Goal: Find contact information: Find contact information

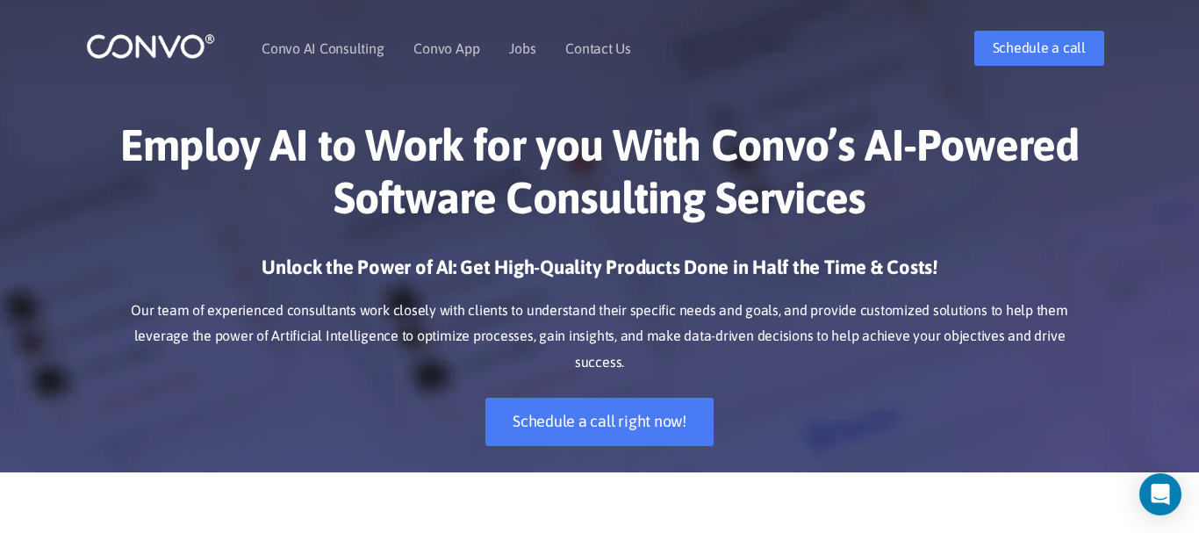
click at [923, 166] on h1 "Employ AI to Work for you With Convo’s AI-Powered Software Consulting Services" at bounding box center [599, 178] width 974 height 119
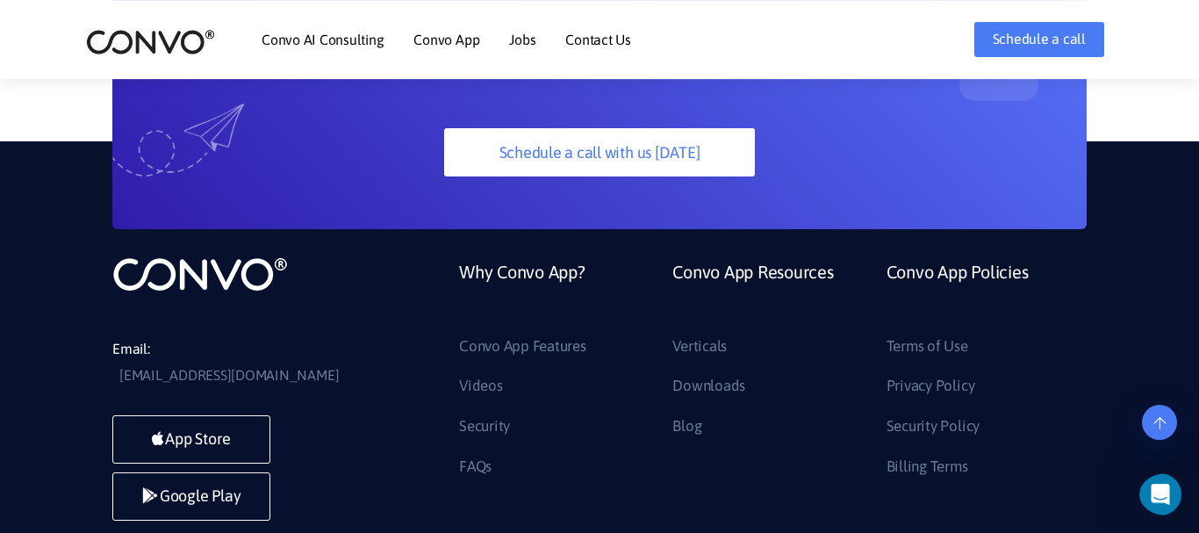
scroll to position [4817, 0]
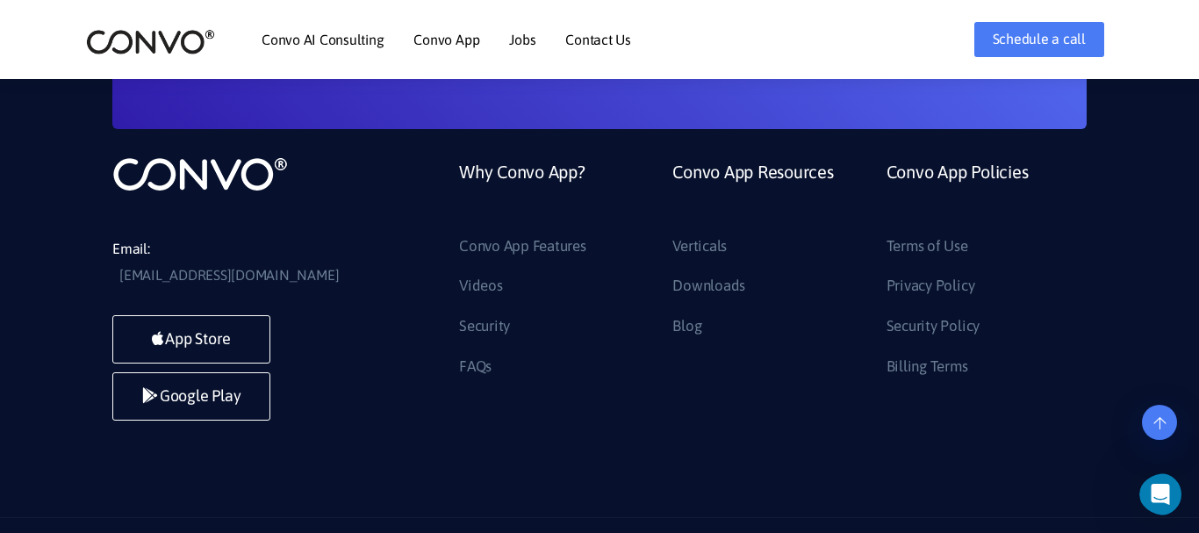
click at [511, 38] on link "Jobs" at bounding box center [522, 39] width 26 height 14
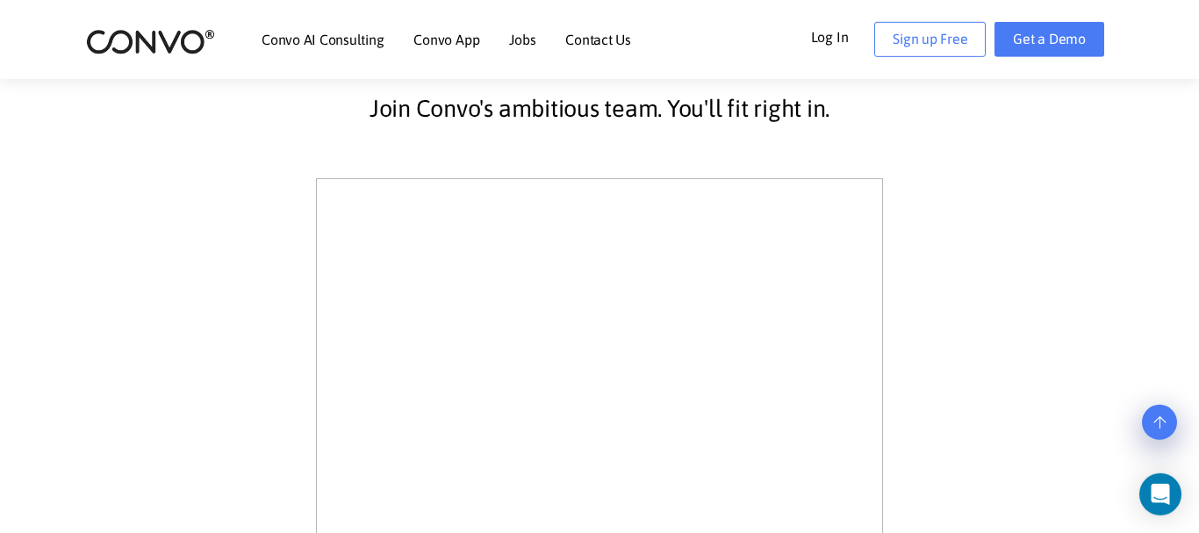
scroll to position [432, 0]
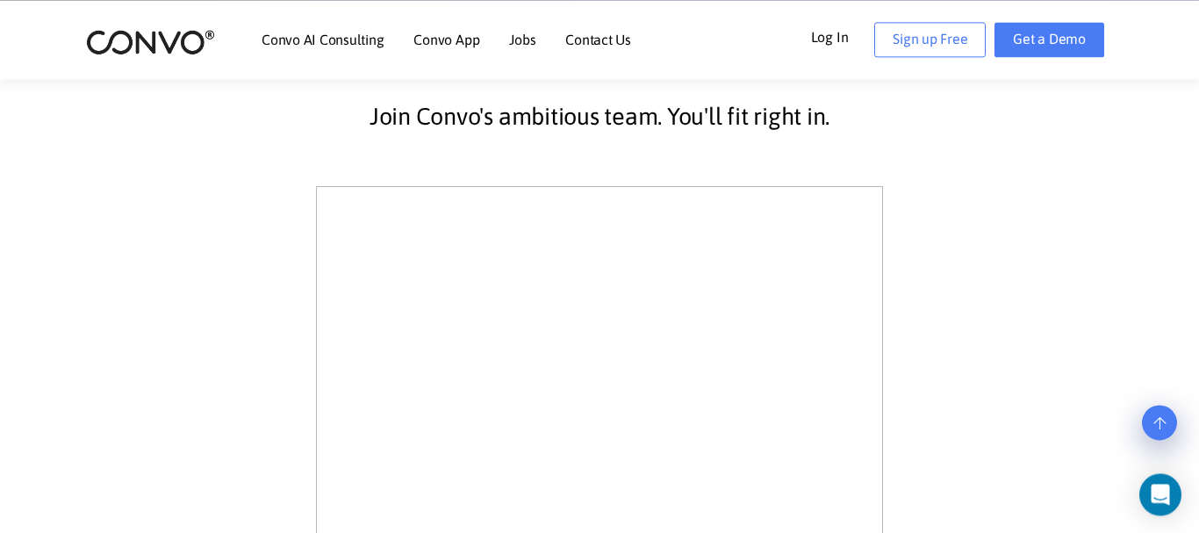
click at [589, 46] on link "Contact Us" at bounding box center [598, 39] width 66 height 14
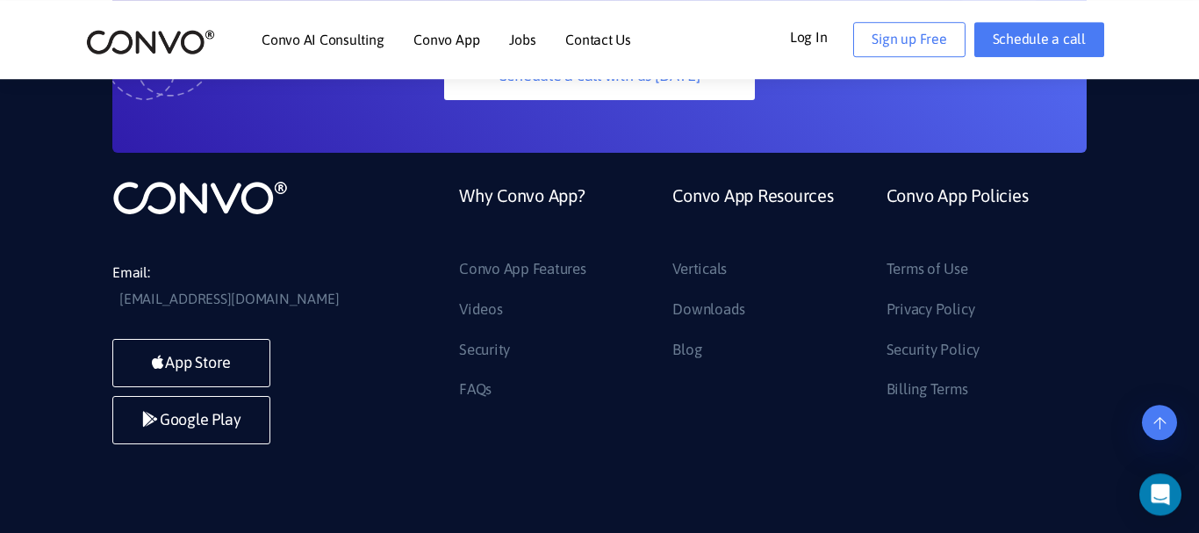
scroll to position [1571, 0]
